Goal: Task Accomplishment & Management: Manage account settings

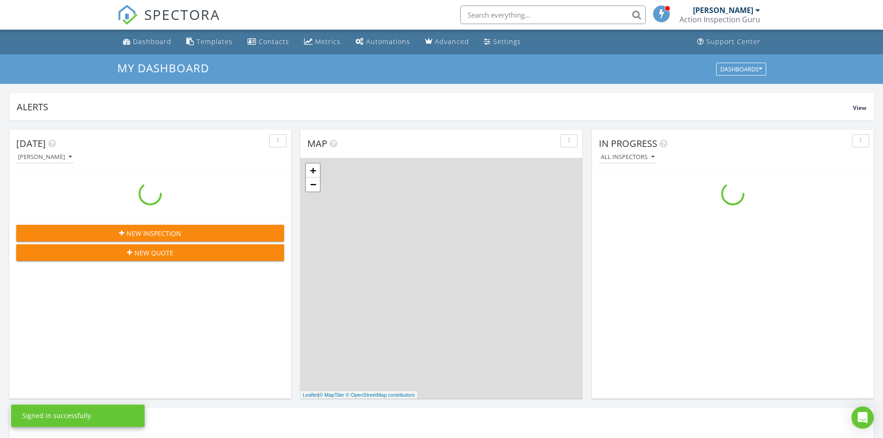
scroll to position [858, 897]
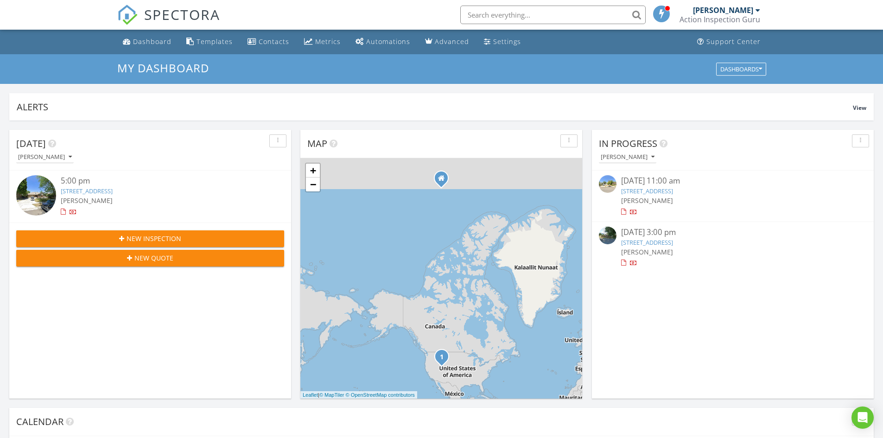
click at [673, 244] on link "[STREET_ADDRESS]" at bounding box center [647, 242] width 52 height 8
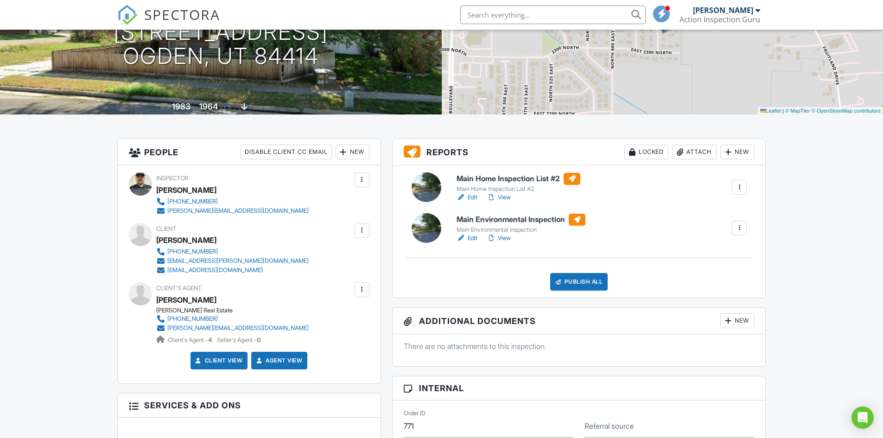
scroll to position [139, 0]
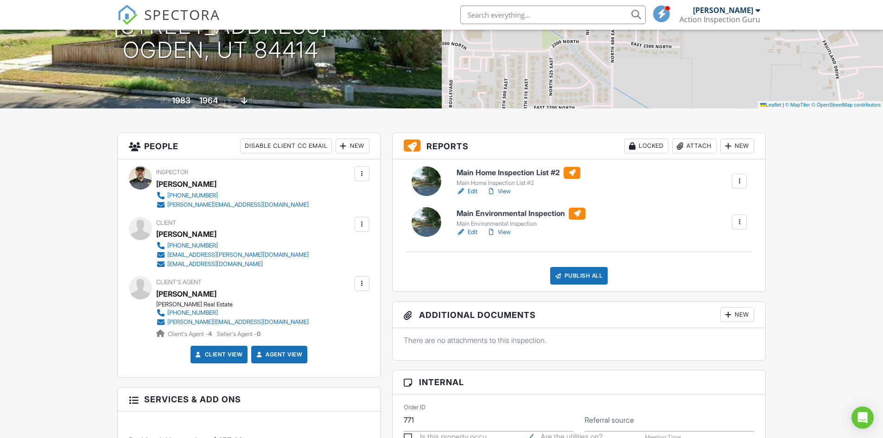
click at [497, 215] on h6 "Main Environmental Inspection" at bounding box center [521, 214] width 129 height 12
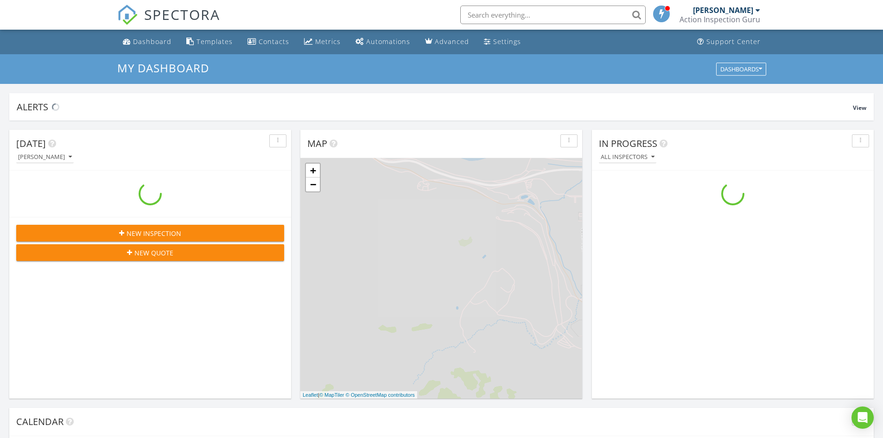
scroll to position [858, 897]
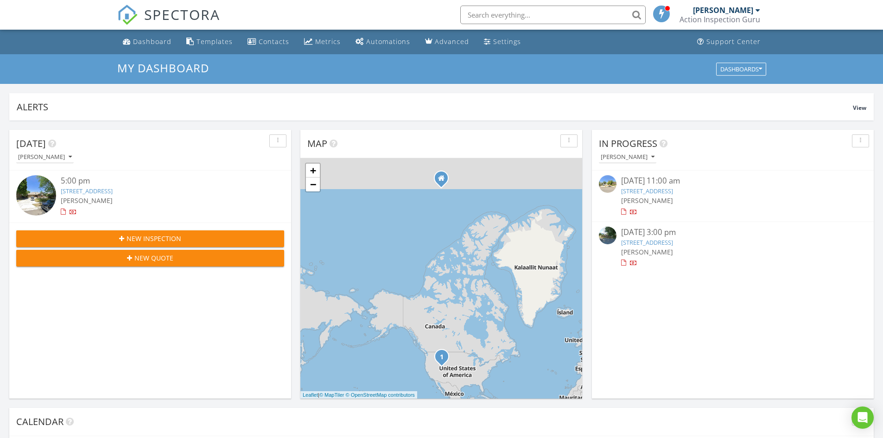
click at [671, 242] on link "2340 675 E St, Ogden, UT 84414" at bounding box center [647, 242] width 52 height 8
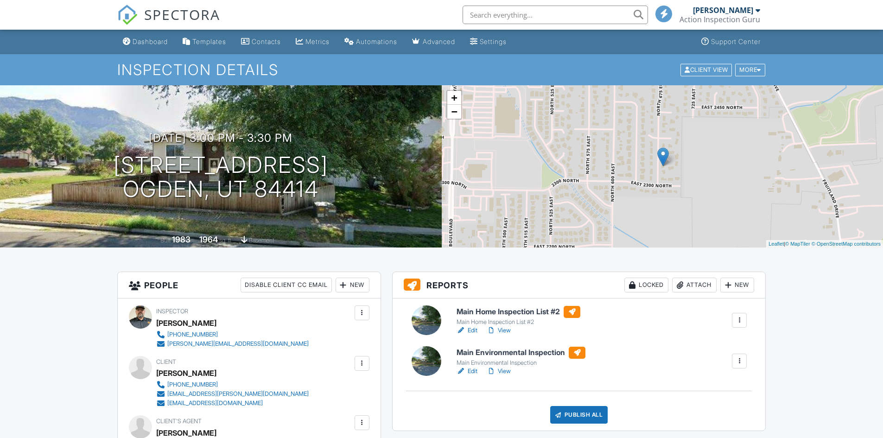
click at [515, 312] on h6 "Main Home Inspection List #2" at bounding box center [519, 312] width 124 height 12
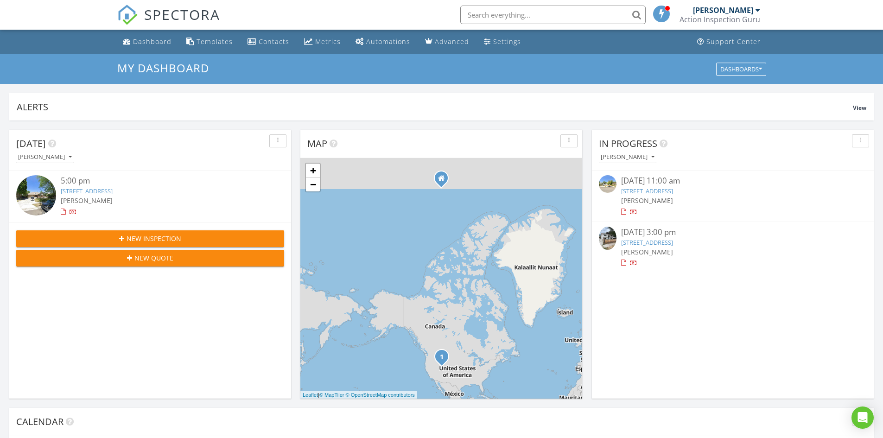
scroll to position [46, 0]
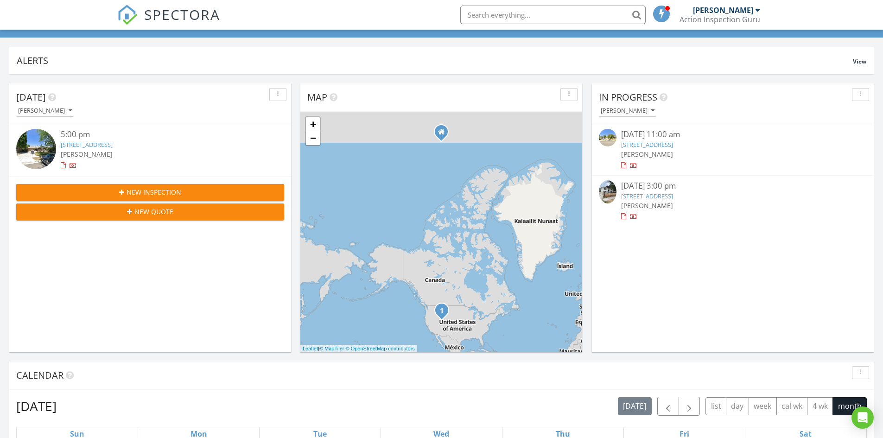
click at [664, 196] on link "[STREET_ADDRESS]" at bounding box center [647, 196] width 52 height 8
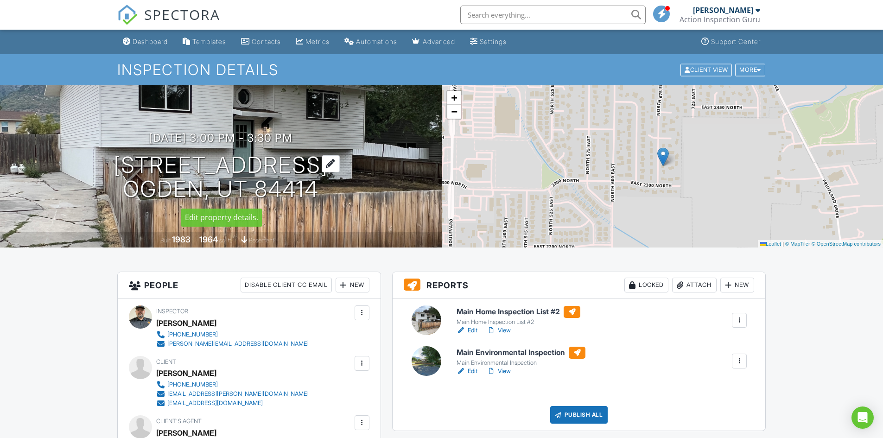
click at [322, 166] on div at bounding box center [331, 163] width 18 height 17
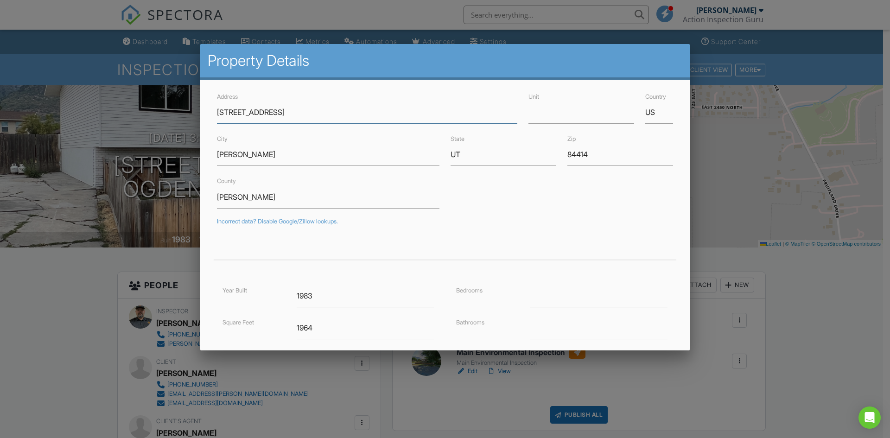
click at [238, 113] on input "2340 675 E St" at bounding box center [367, 112] width 300 height 23
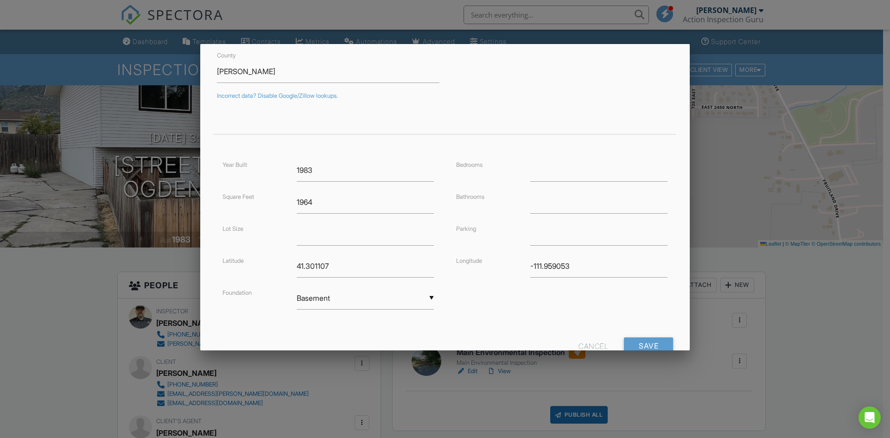
scroll to position [139, 0]
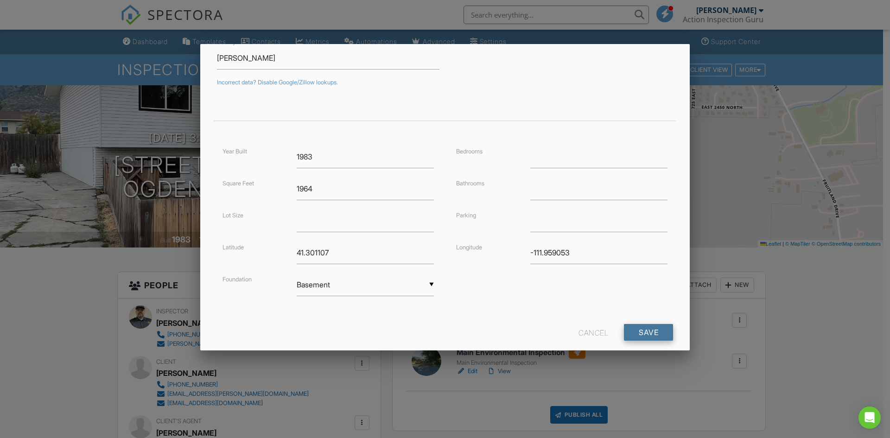
type input "[STREET_ADDRESS]"
click at [655, 334] on input "Save" at bounding box center [648, 332] width 49 height 17
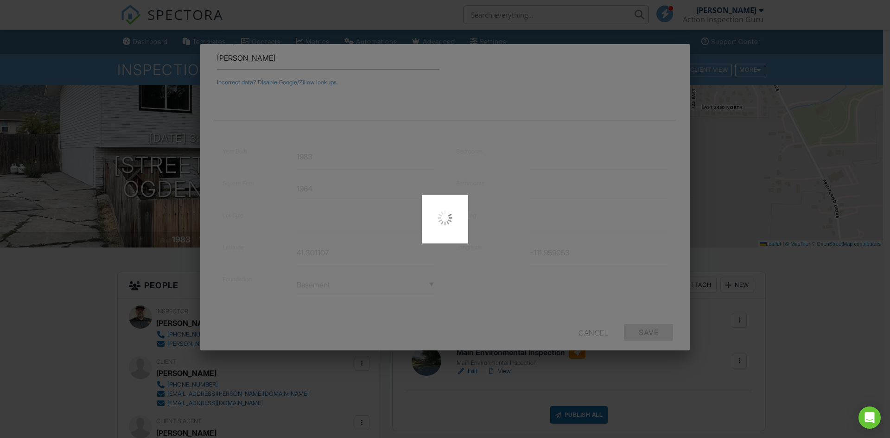
type input "41.3011068"
type input "-111.9590533"
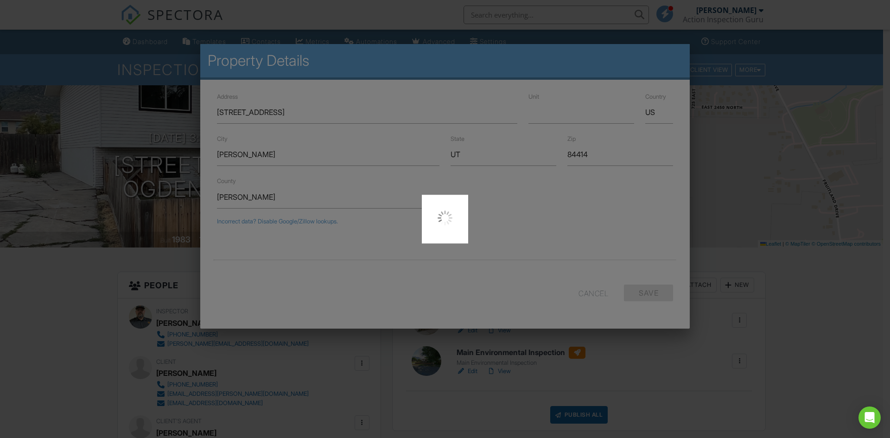
scroll to position [0, 0]
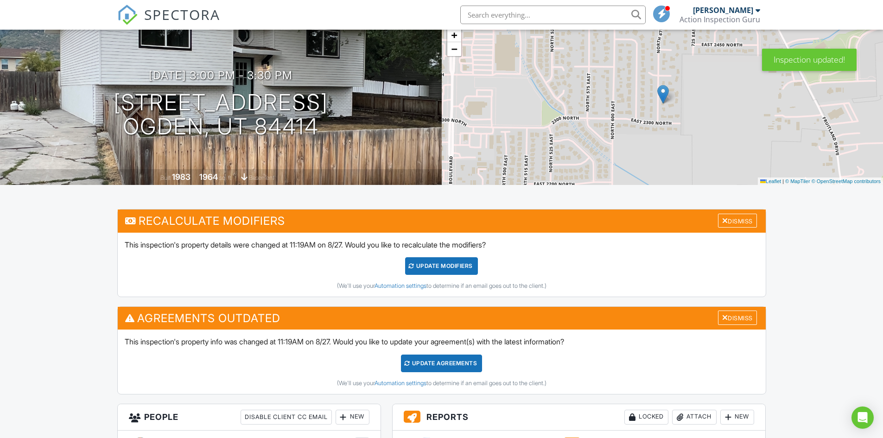
scroll to position [46, 0]
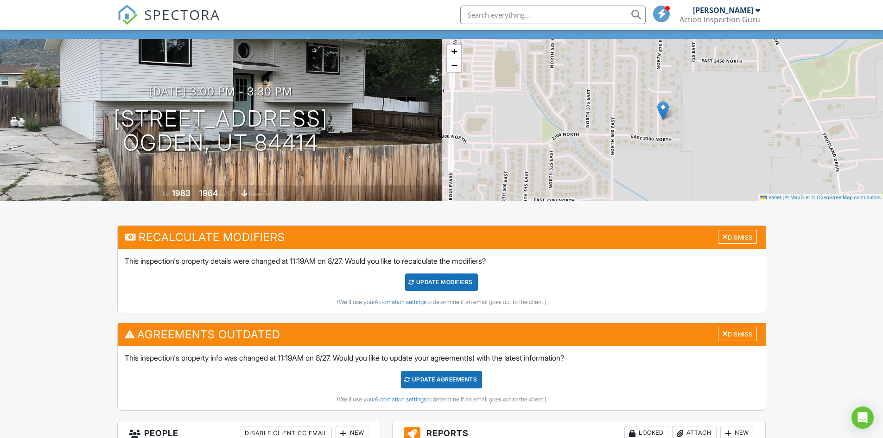
click at [433, 377] on div "Update Agreements" at bounding box center [441, 380] width 81 height 18
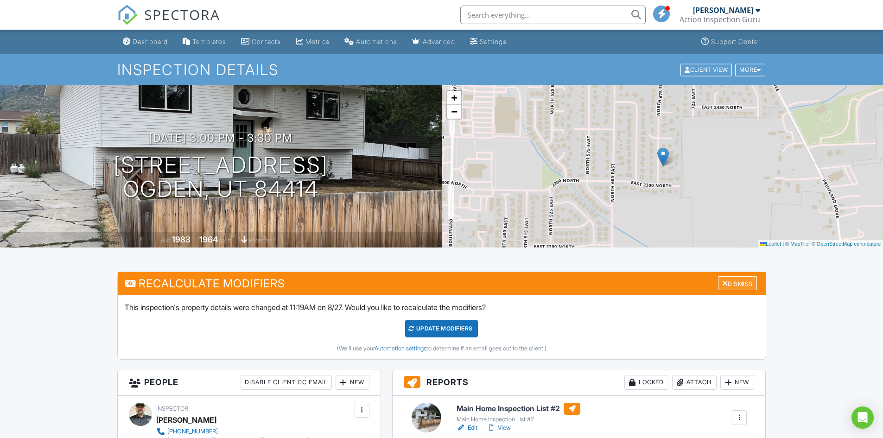
click at [741, 282] on div "Dismiss" at bounding box center [737, 283] width 39 height 14
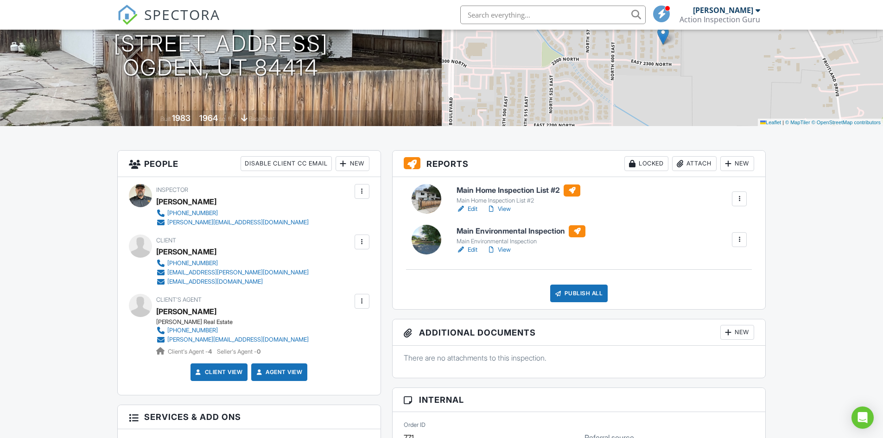
scroll to position [93, 0]
